Goal: Information Seeking & Learning: Learn about a topic

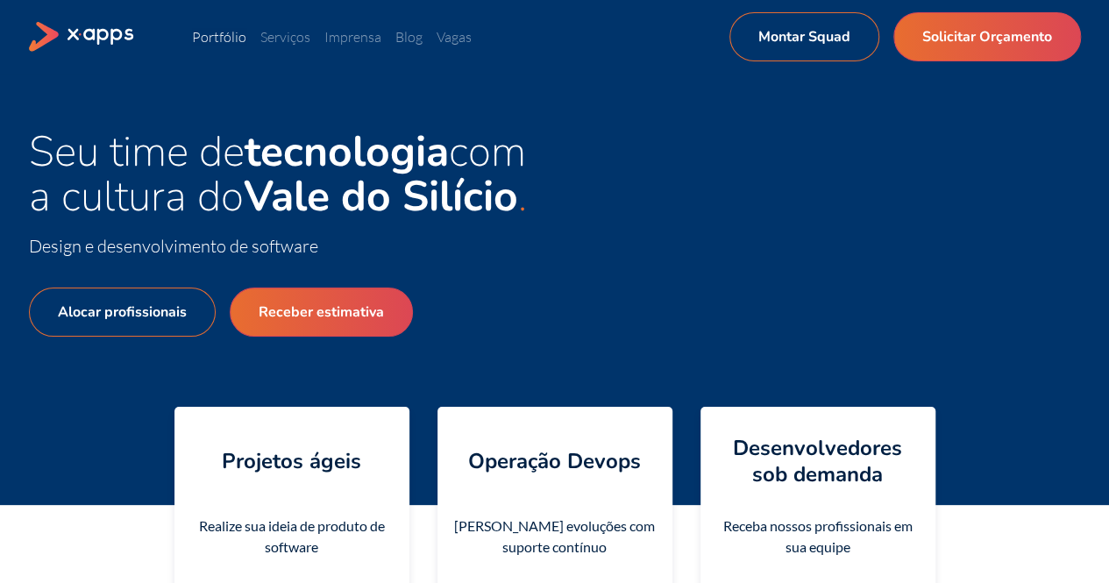
click at [226, 34] on link "Portfólio" at bounding box center [219, 37] width 54 height 18
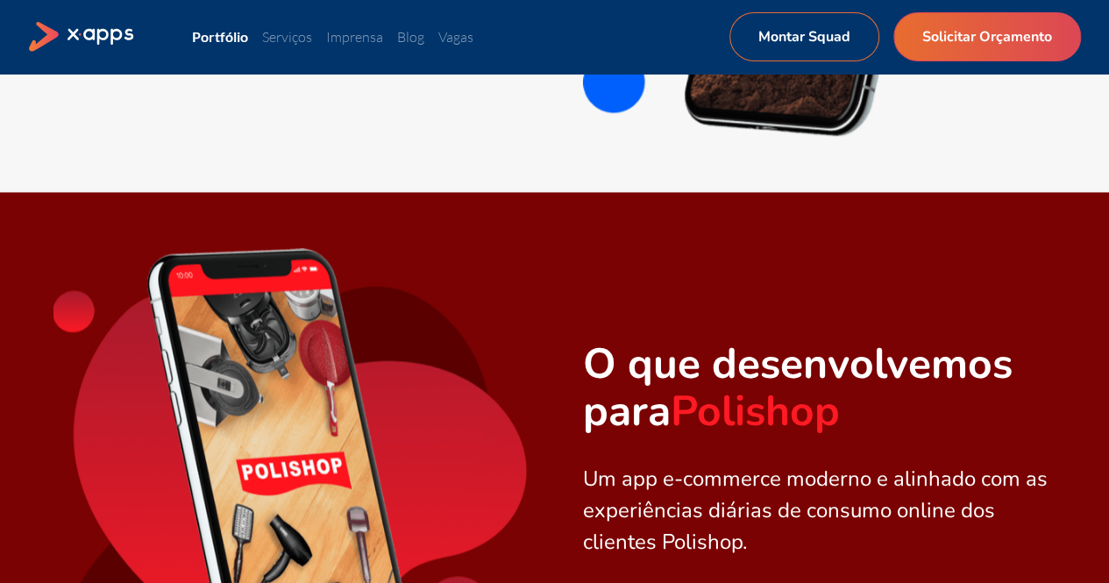
scroll to position [1578, 0]
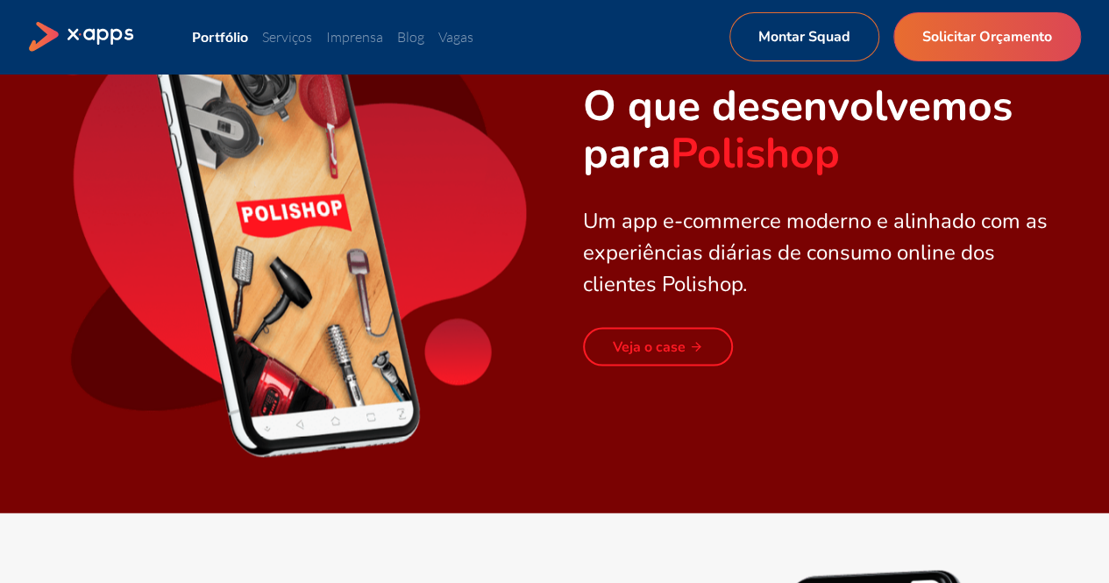
click at [648, 353] on link "Veja o case" at bounding box center [658, 346] width 150 height 39
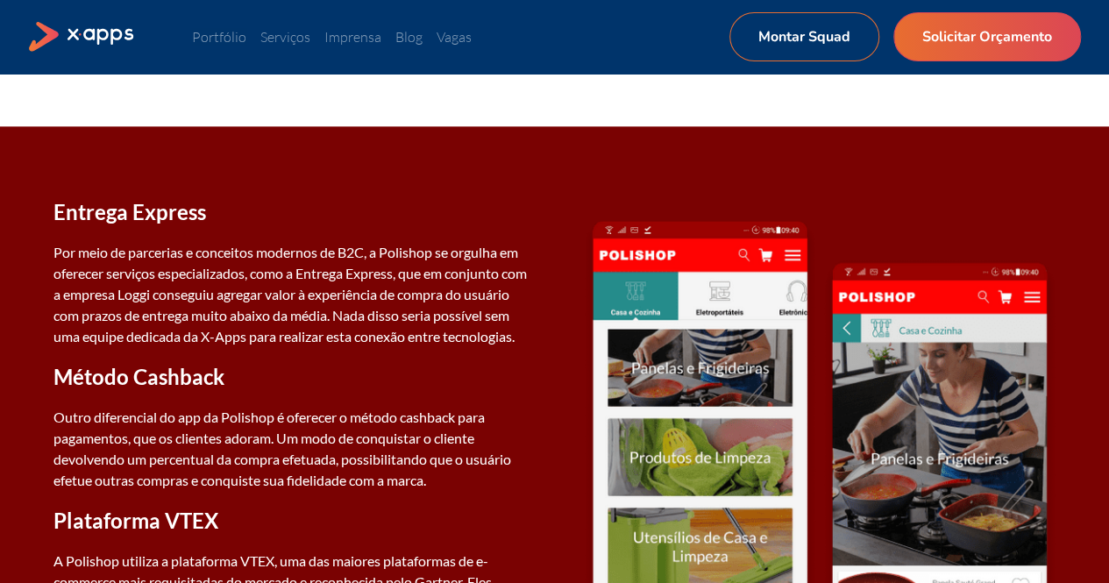
scroll to position [1147, 0]
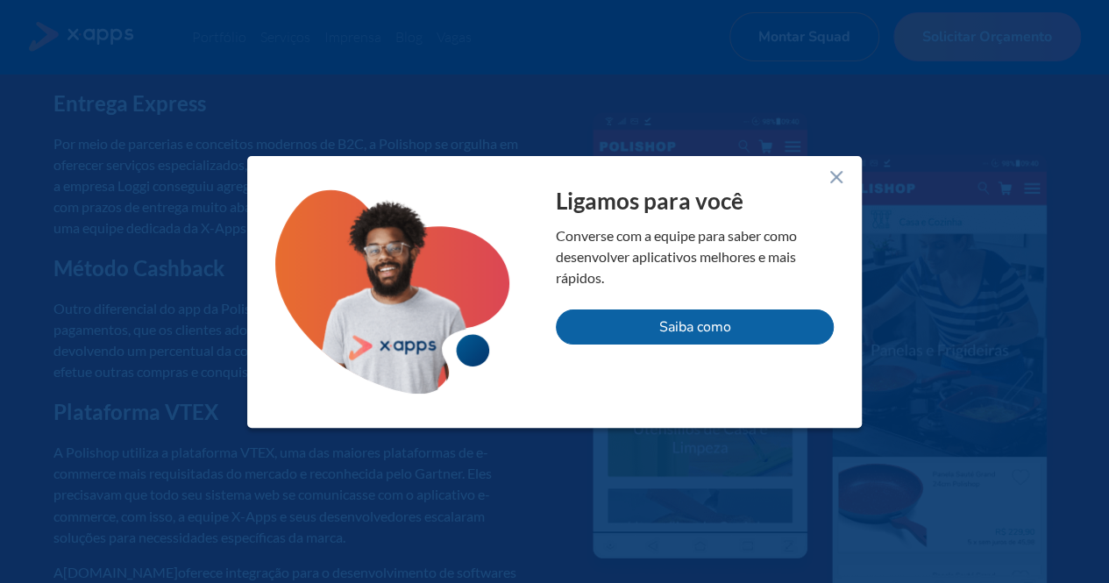
click at [838, 180] on line at bounding box center [836, 177] width 11 height 11
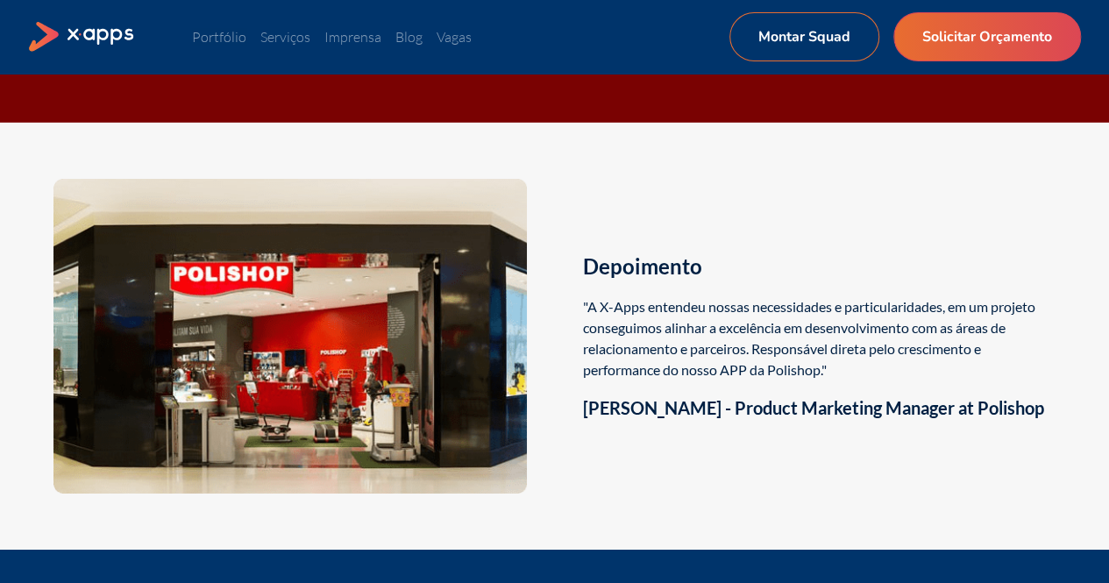
scroll to position [2821, 0]
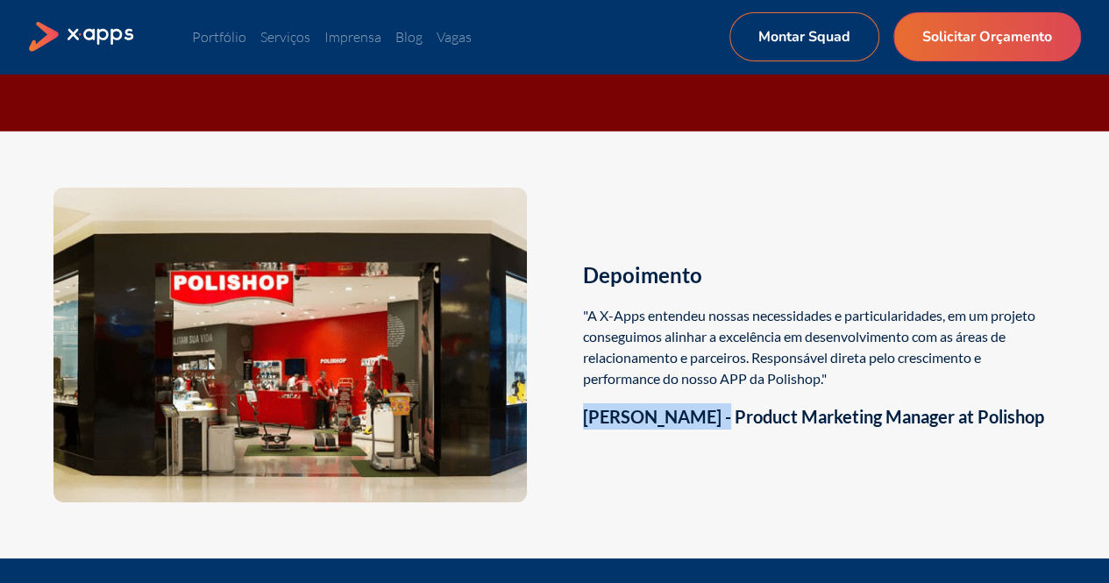
drag, startPoint x: 589, startPoint y: 436, endPoint x: 717, endPoint y: 431, distance: 128.0
click at [717, 429] on h3 "[PERSON_NAME] - Product Marketing Manager at Polishop" at bounding box center [819, 416] width 473 height 26
copy h3 "[PERSON_NAME]"
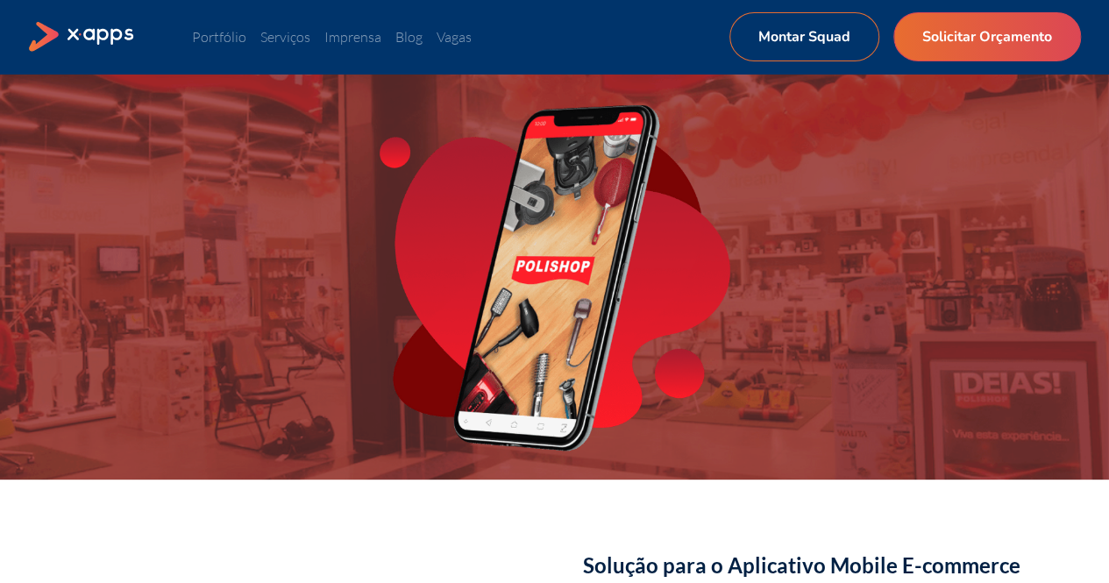
scroll to position [0, 0]
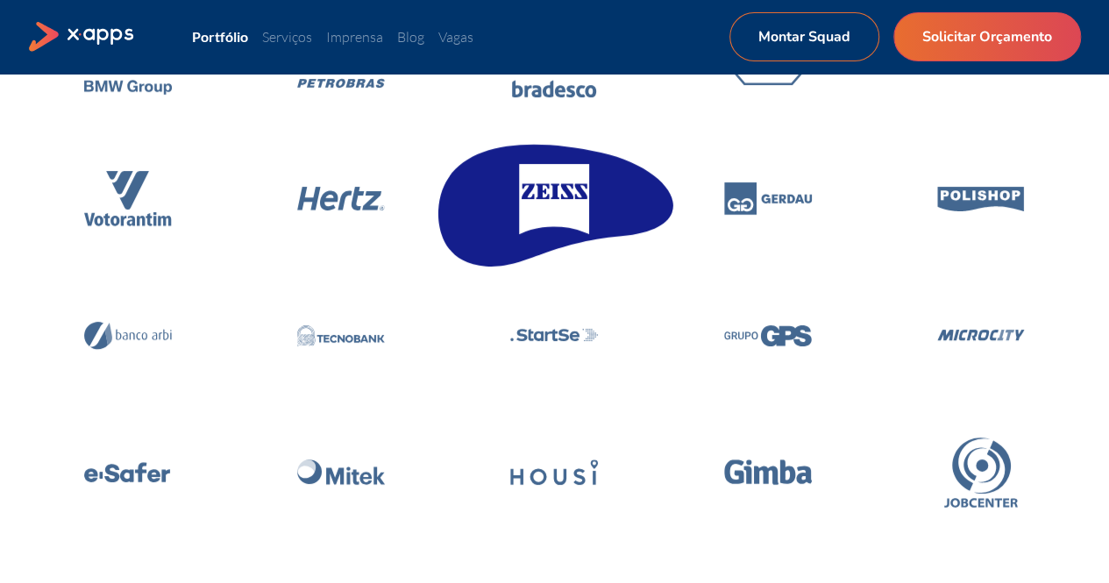
click at [552, 198] on icon at bounding box center [554, 199] width 88 height 70
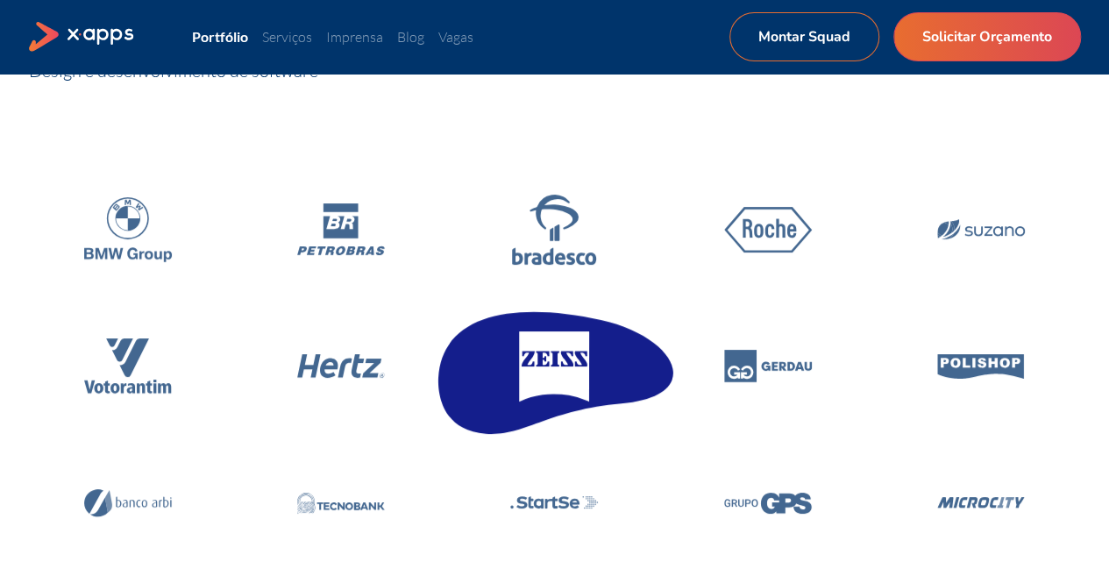
click at [551, 355] on icon at bounding box center [555, 366] width 70 height 70
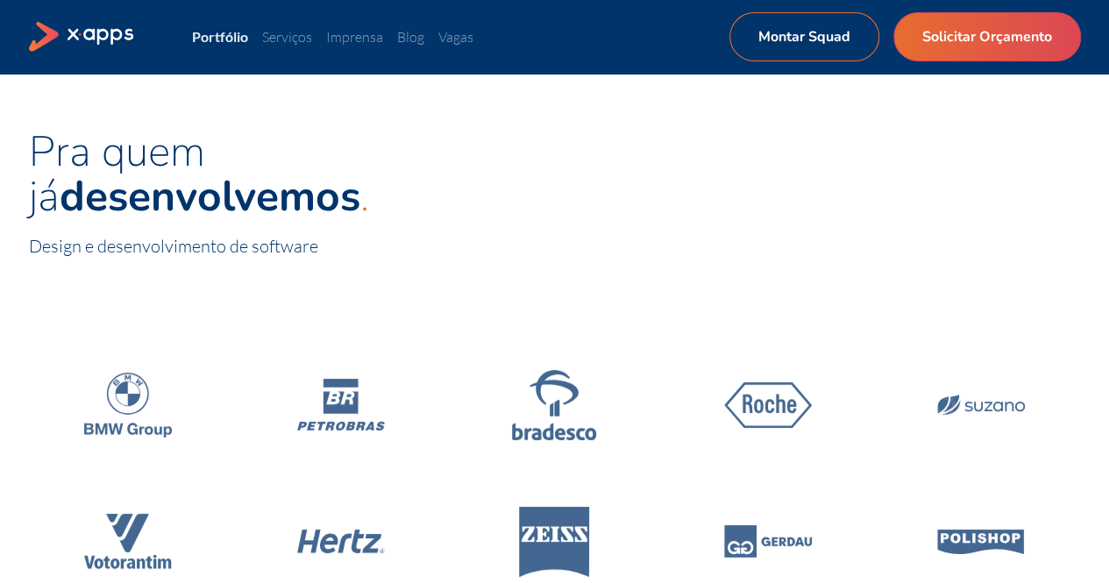
click at [220, 39] on link "Portfólio" at bounding box center [220, 36] width 56 height 17
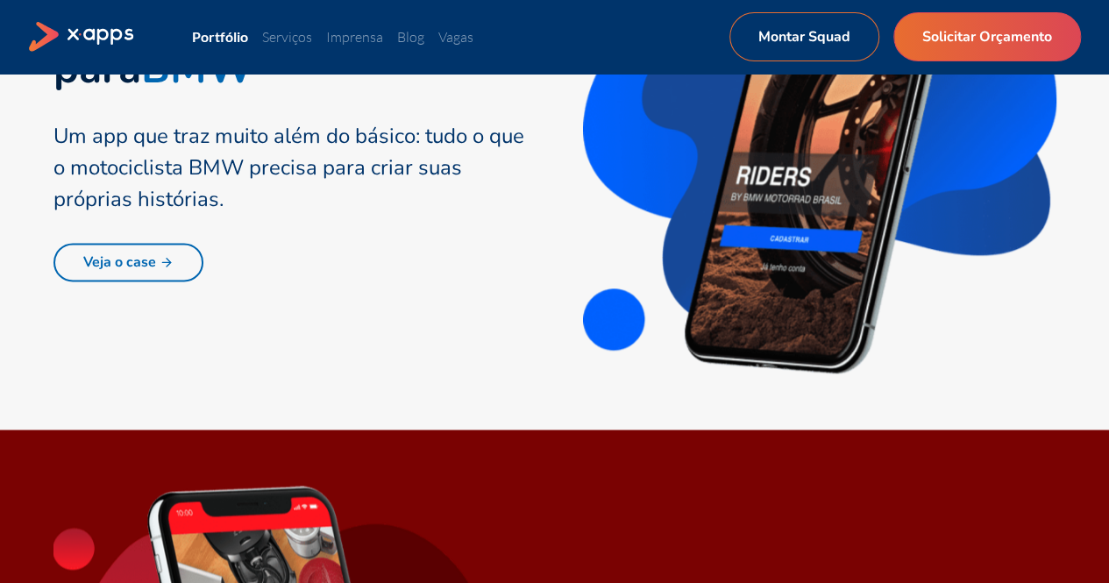
scroll to position [1227, 0]
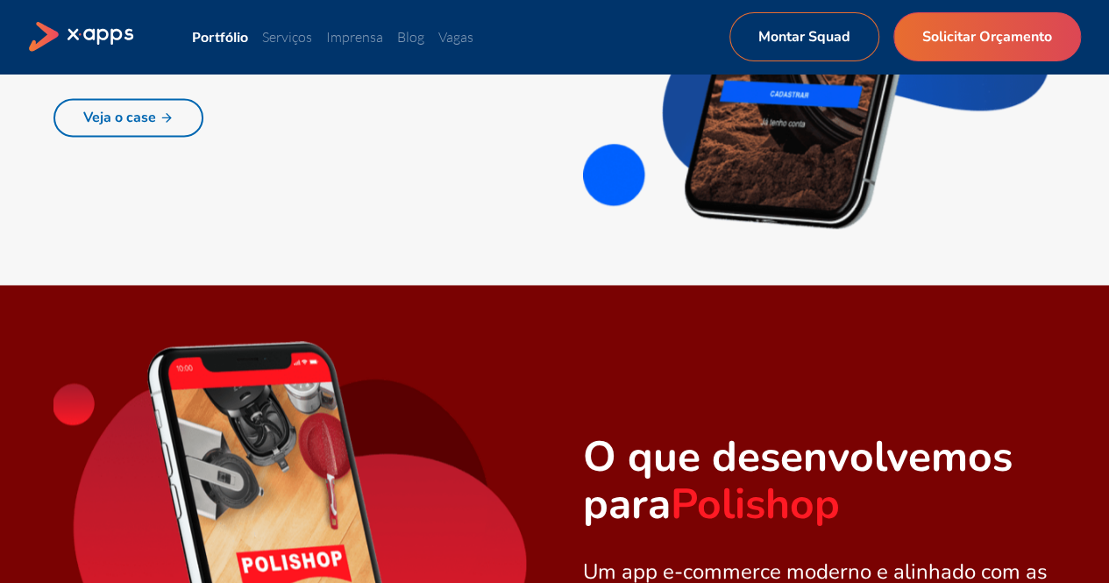
click at [128, 111] on link "Veja o case" at bounding box center [128, 117] width 150 height 39
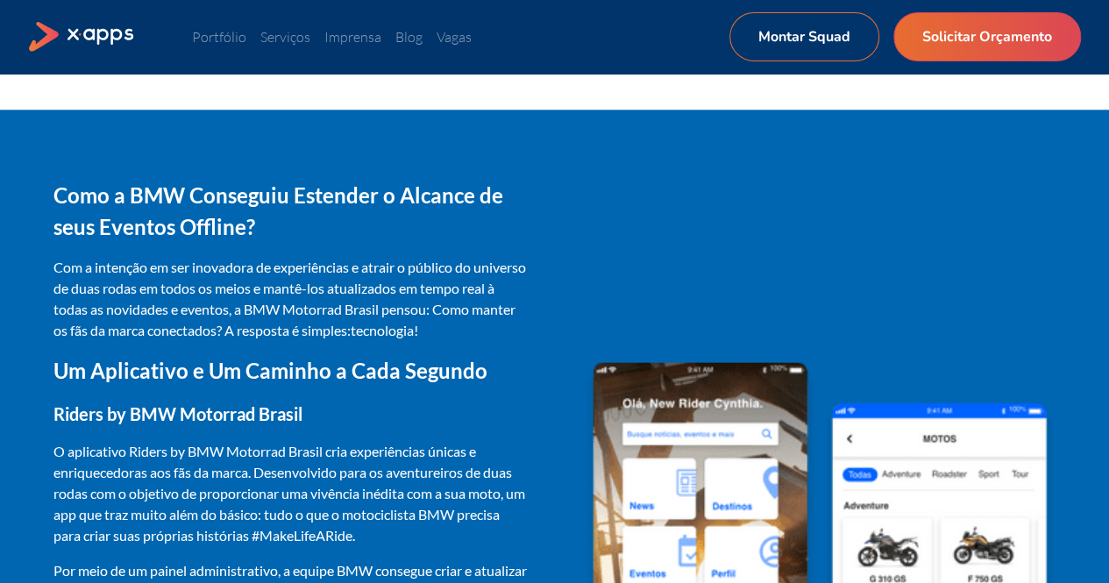
scroll to position [1052, 0]
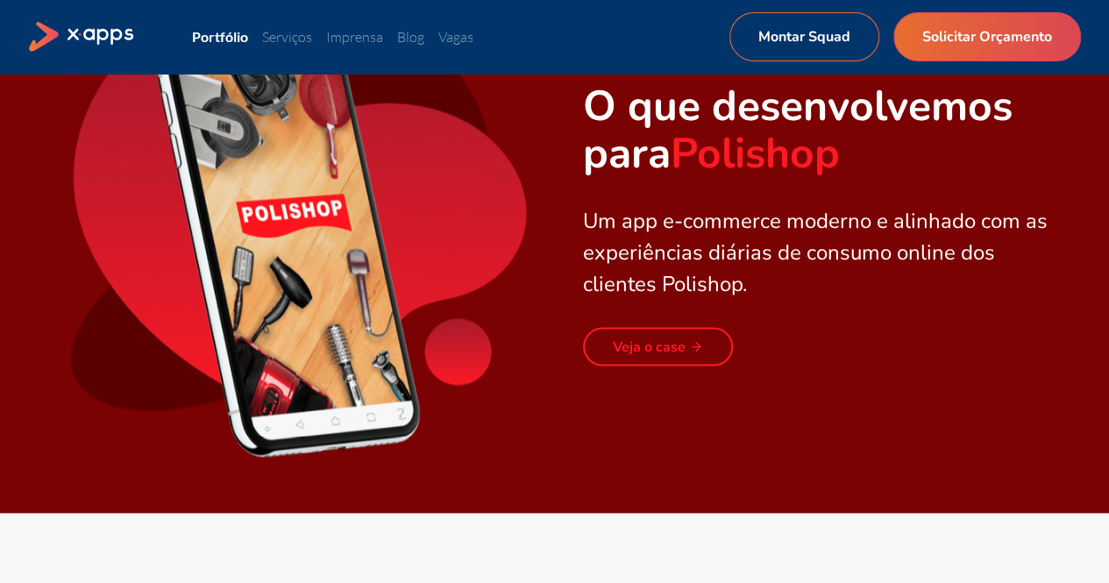
click at [674, 344] on link "Veja o case" at bounding box center [658, 346] width 150 height 39
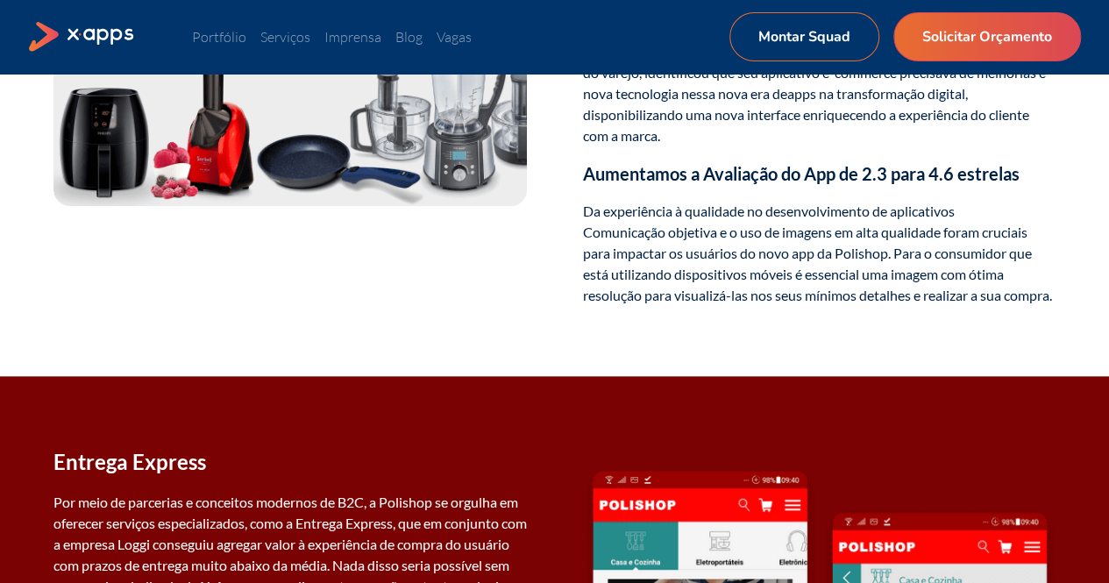
scroll to position [1315, 0]
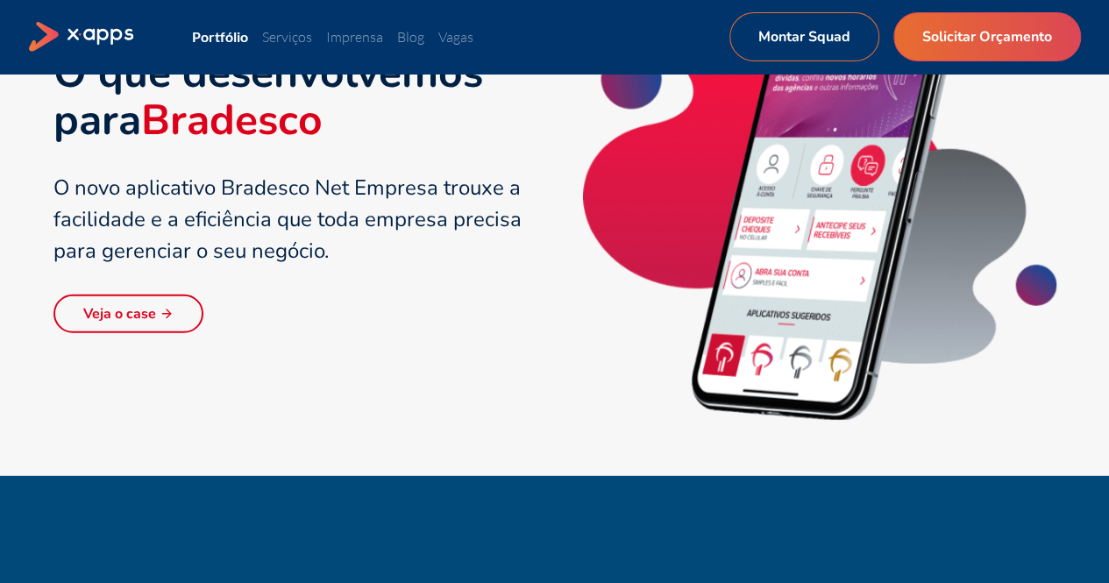
scroll to position [2191, 0]
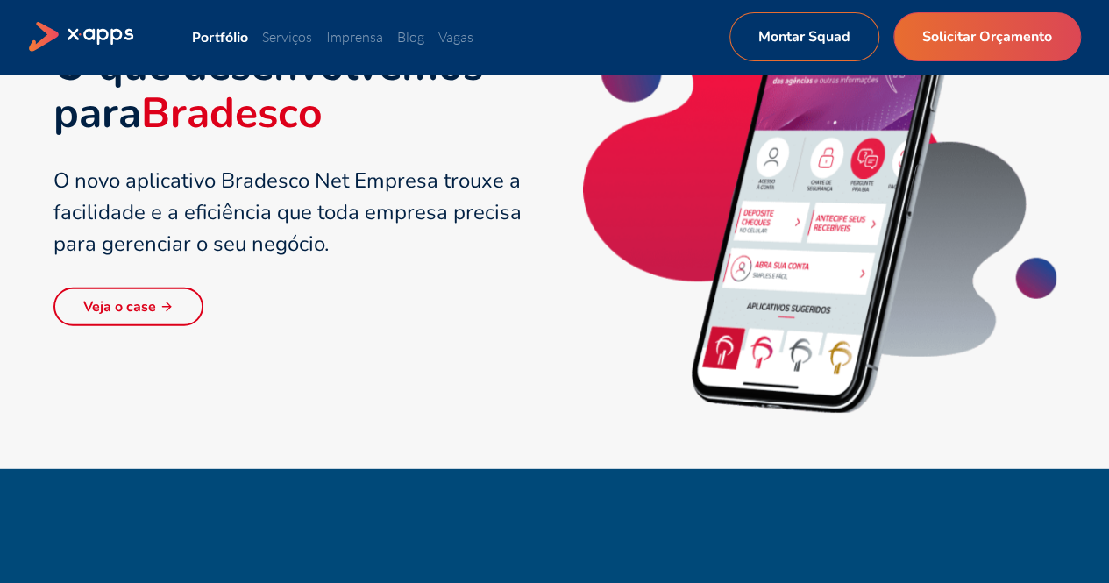
click at [140, 302] on link "Veja o case" at bounding box center [128, 306] width 150 height 39
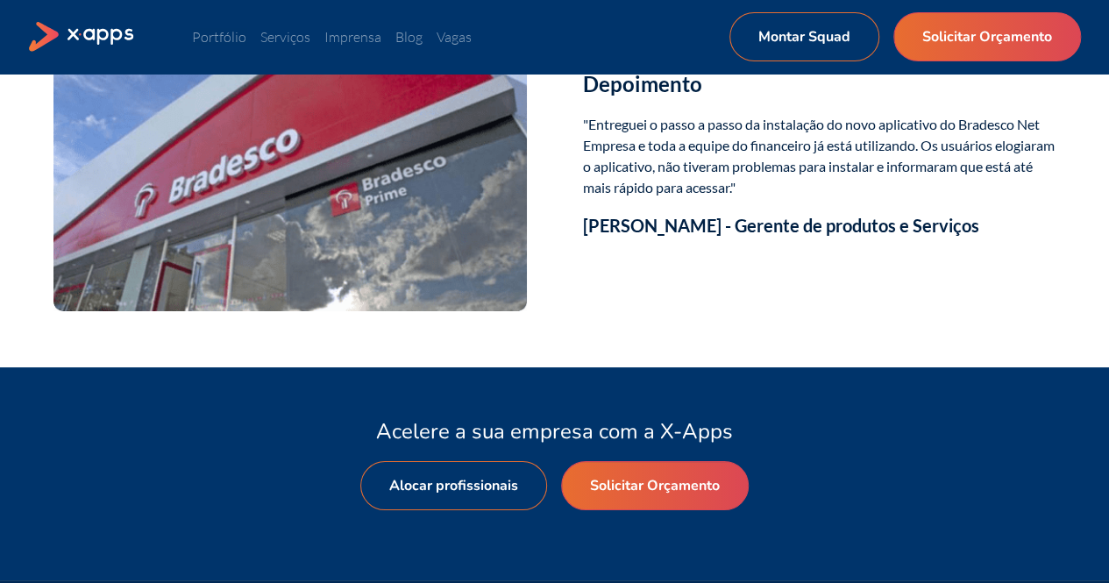
scroll to position [3155, 0]
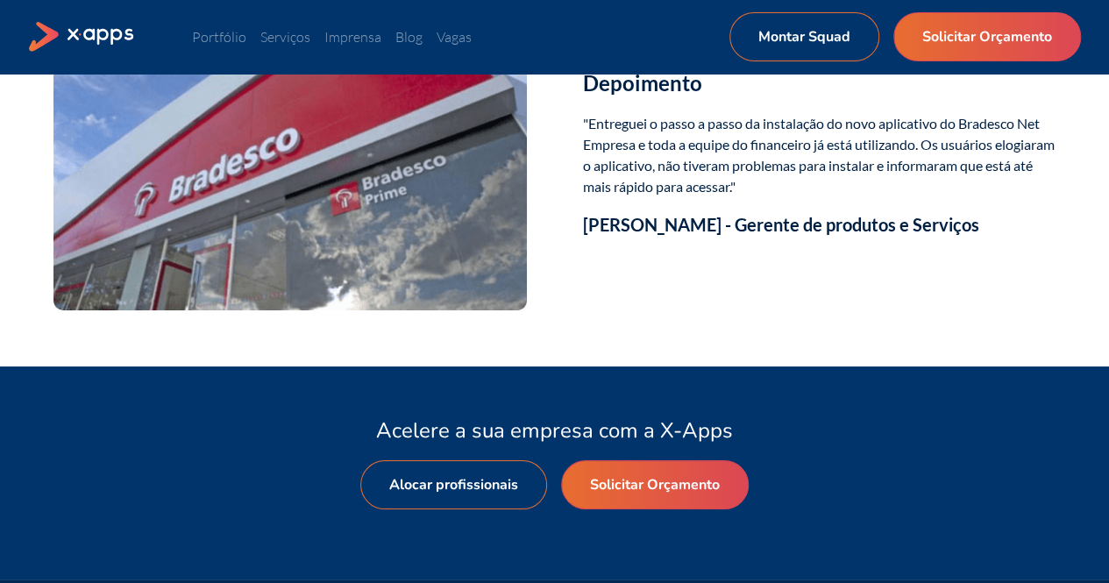
click at [585, 238] on h3 "[PERSON_NAME] - Gerente de produtos e Serviços" at bounding box center [819, 224] width 473 height 26
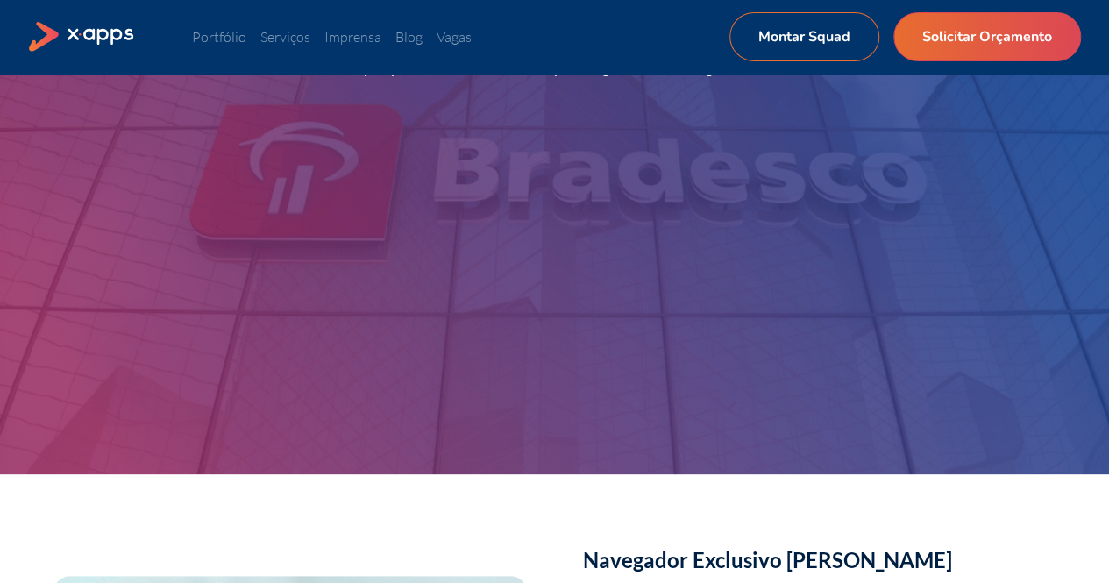
scroll to position [0, 0]
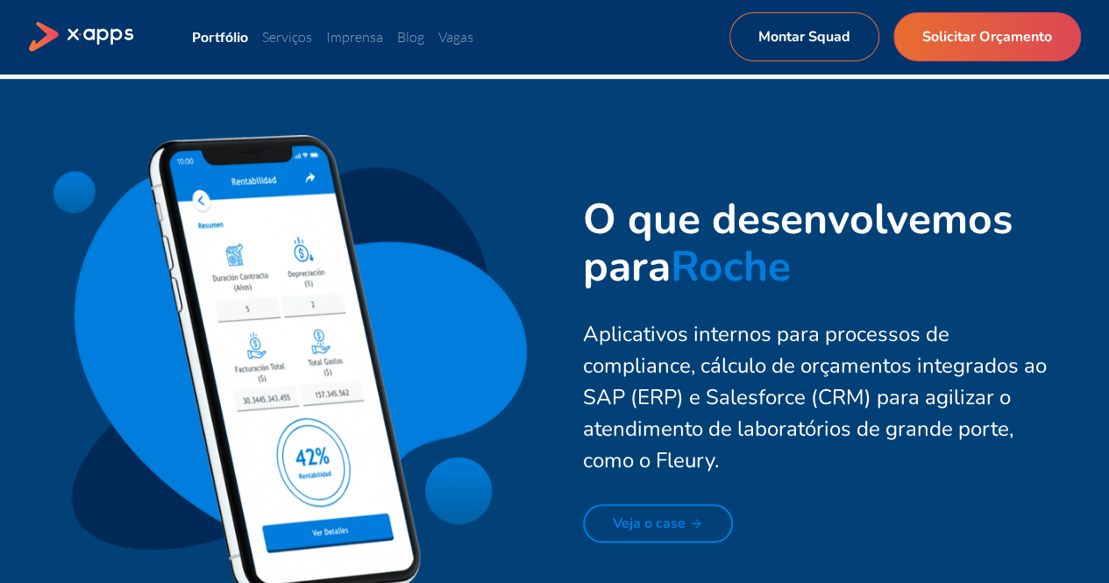
scroll to position [3769, 0]
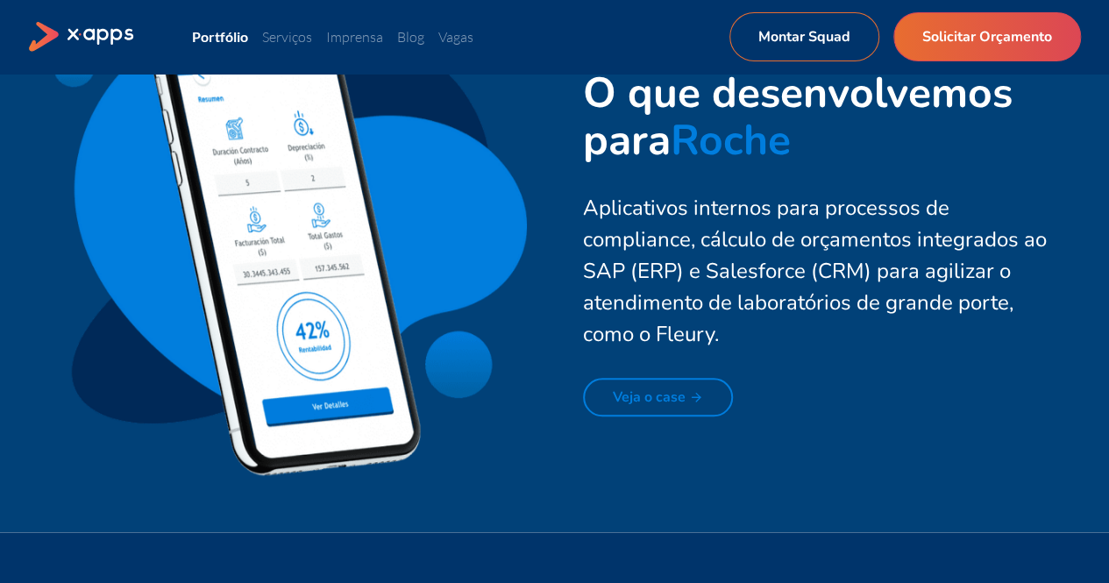
click at [633, 397] on link "Veja o case" at bounding box center [658, 397] width 150 height 39
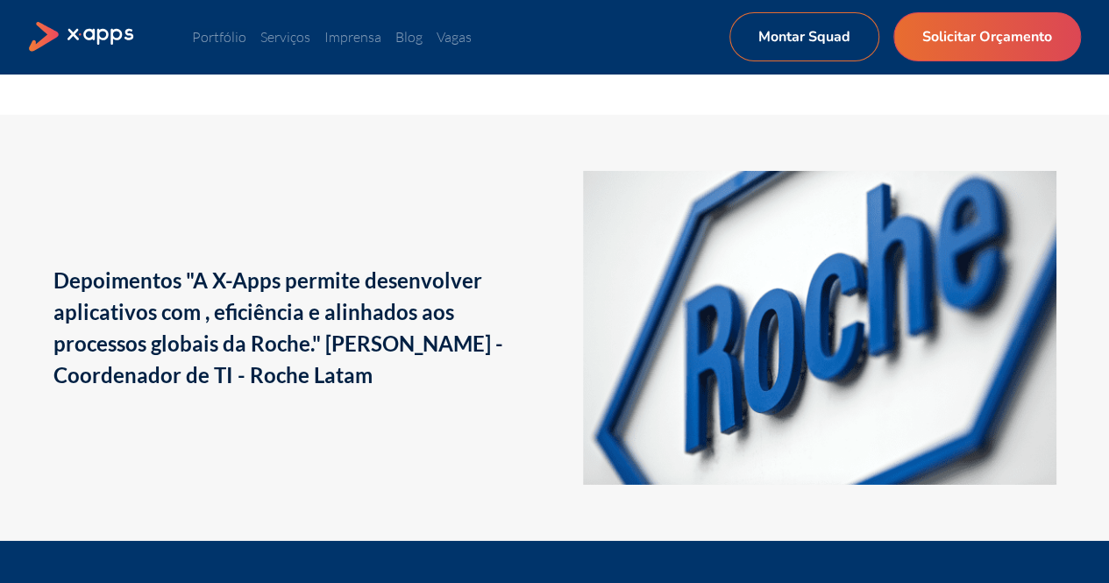
scroll to position [2629, 0]
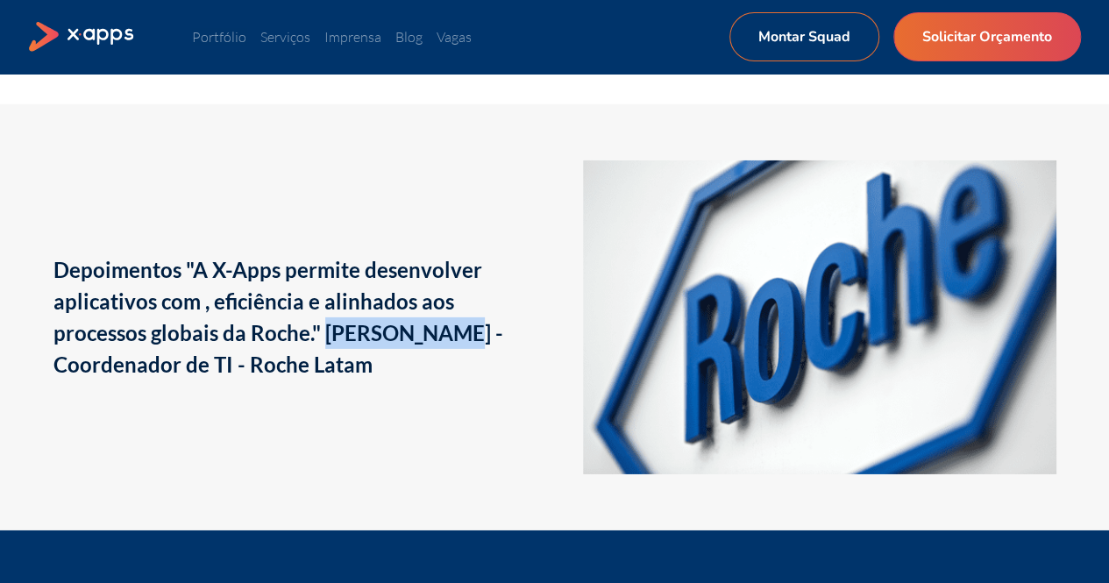
drag, startPoint x: 323, startPoint y: 334, endPoint x: 443, endPoint y: 325, distance: 121.3
click at [443, 325] on h2 "Depoimentos "A X-Apps permite desenvolver aplicativos com , eficiência e alinha…" at bounding box center [289, 317] width 473 height 126
copy h2 "[PERSON_NAME]"
click at [628, 115] on div "Depoimentos "A X-Apps permite desenvolver aplicativos com , eficiência e alinha…" at bounding box center [554, 317] width 1109 height 426
